Goal: Task Accomplishment & Management: Manage account settings

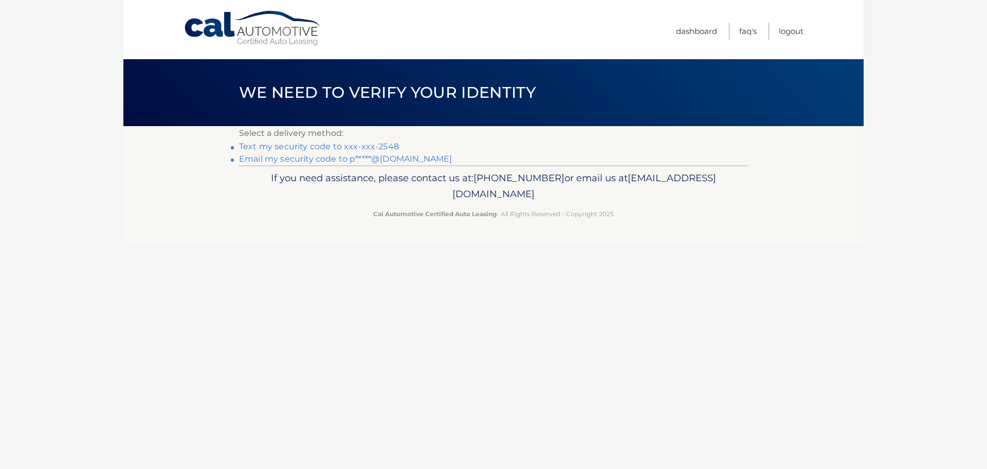
click at [388, 144] on link "Text my security code to xxx-xxx-2548" at bounding box center [319, 146] width 160 height 10
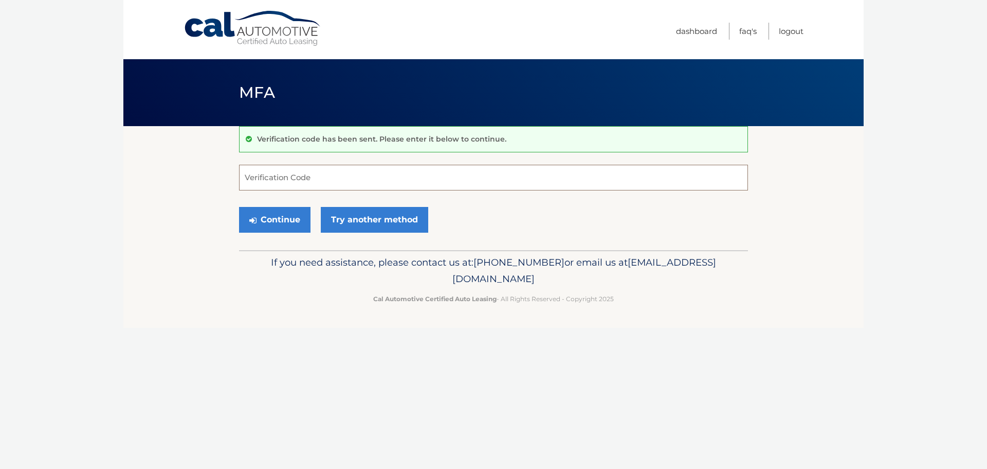
click at [352, 180] on input "Verification Code" at bounding box center [493, 178] width 509 height 26
type input "513086"
click at [286, 219] on button "Continue" at bounding box center [274, 220] width 71 height 26
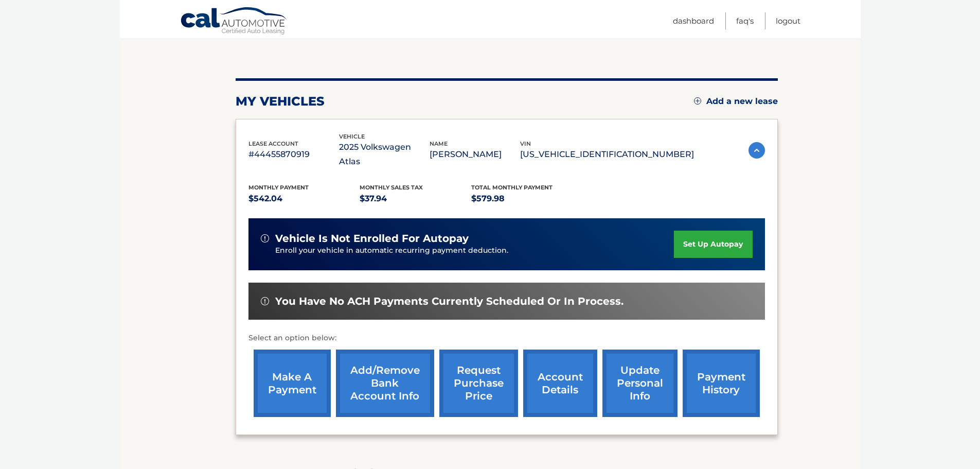
scroll to position [103, 0]
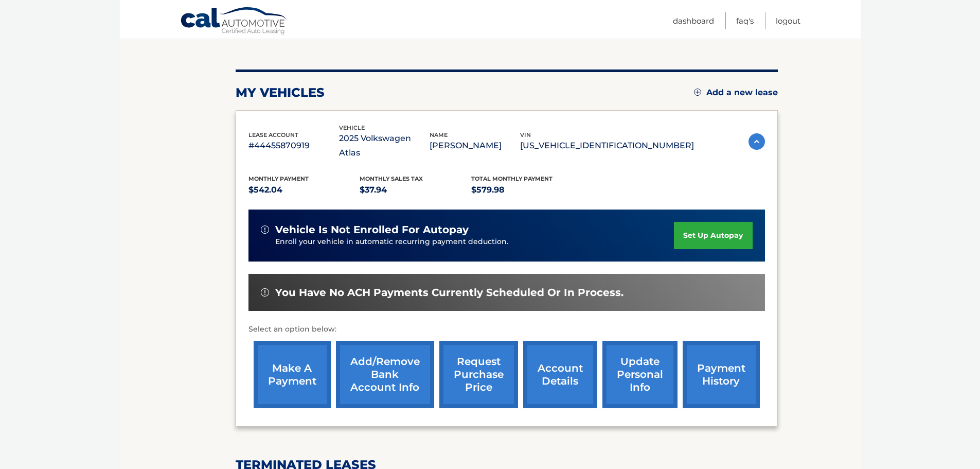
click at [305, 367] on link "make a payment" at bounding box center [292, 373] width 77 height 67
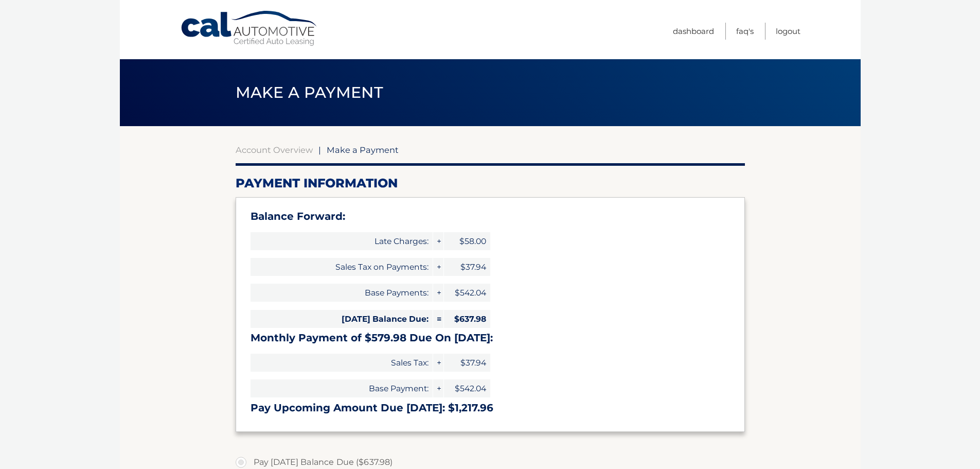
select select "OTc5YWRjNmMtMjRmYS00ZGYyLWEzZjgtODA0OTQ0NzAzNDk1"
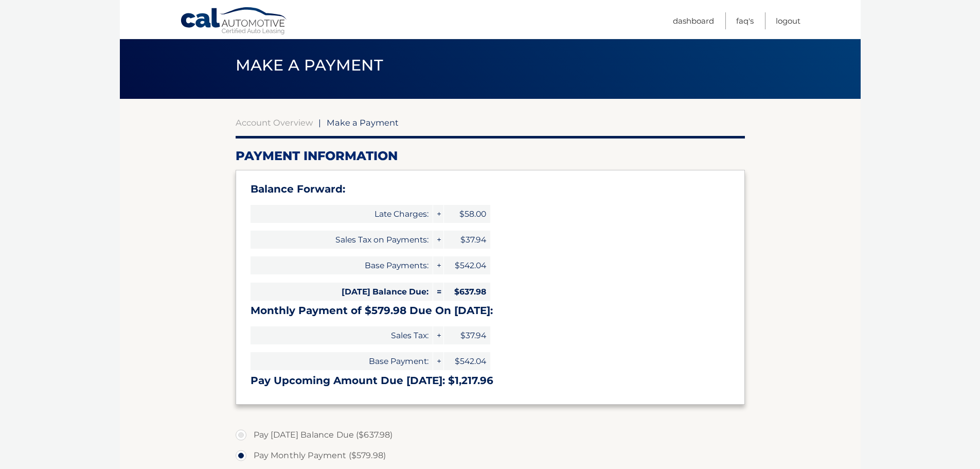
scroll to position [51, 0]
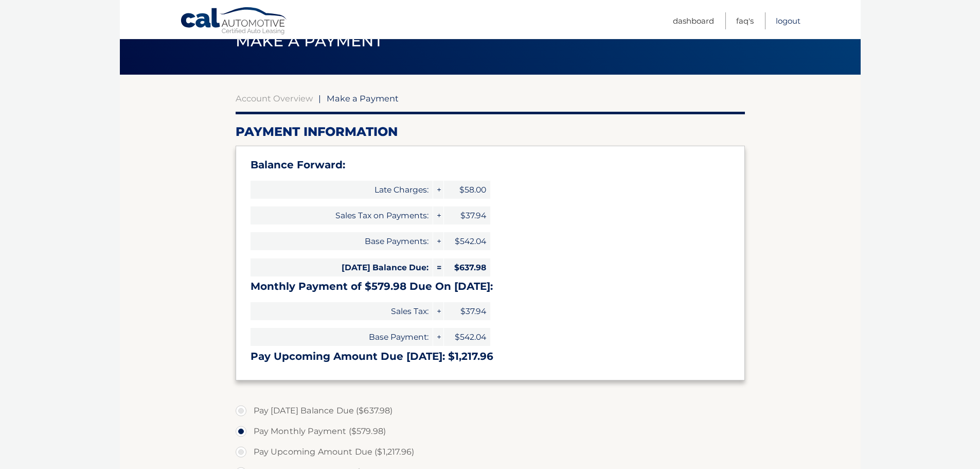
click at [786, 23] on link "Logout" at bounding box center [788, 20] width 25 height 17
